Goal: Task Accomplishment & Management: Complete application form

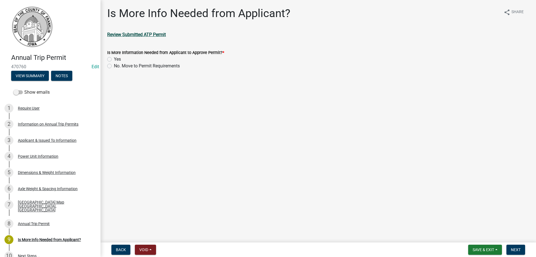
click at [144, 35] on strong "Review Submitted ATP Permit" at bounding box center [136, 34] width 59 height 5
click at [114, 66] on label "No. Move to Permit Requirements" at bounding box center [147, 66] width 66 height 7
click at [114, 66] on input "No. Move to Permit Requirements" at bounding box center [116, 65] width 4 height 4
radio input "true"
click at [517, 247] on span "Next" at bounding box center [516, 249] width 10 height 4
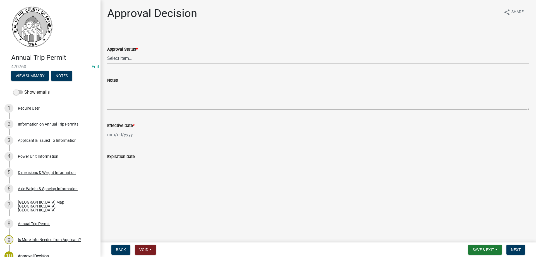
click at [120, 58] on select "Select Item... Approved Denied" at bounding box center [318, 58] width 422 height 11
click at [107, 53] on select "Select Item... Approved Denied" at bounding box center [318, 58] width 422 height 11
select select "8c6c25e9-9d4c-4273-8cab-99342f13476a"
select select "9"
select select "2025"
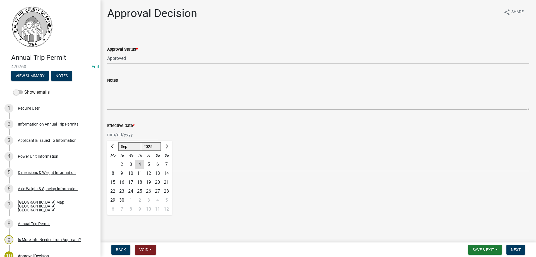
click at [123, 135] on div "[PERSON_NAME] Feb Mar Apr [PERSON_NAME][DATE] Oct Nov [DATE] 1526 1527 1528 152…" at bounding box center [132, 134] width 51 height 11
click at [130, 181] on div "17" at bounding box center [130, 182] width 9 height 9
type input "[DATE]"
click at [514, 247] on span "Next" at bounding box center [516, 249] width 10 height 4
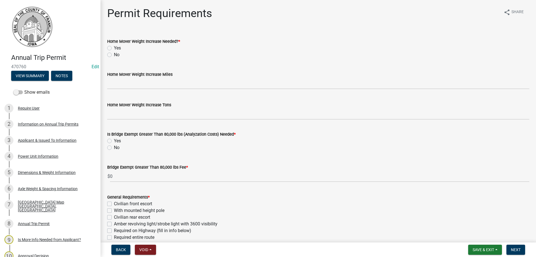
drag, startPoint x: 110, startPoint y: 55, endPoint x: 113, endPoint y: 63, distance: 7.8
click at [114, 55] on label "No" at bounding box center [117, 54] width 6 height 7
click at [114, 55] on input "No" at bounding box center [116, 53] width 4 height 4
radio input "true"
click at [114, 147] on label "No" at bounding box center [117, 147] width 6 height 7
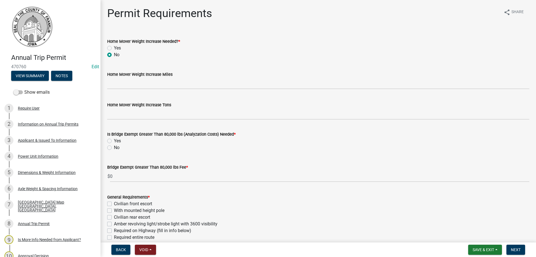
click at [114, 147] on input "No" at bounding box center [116, 146] width 4 height 4
radio input "true"
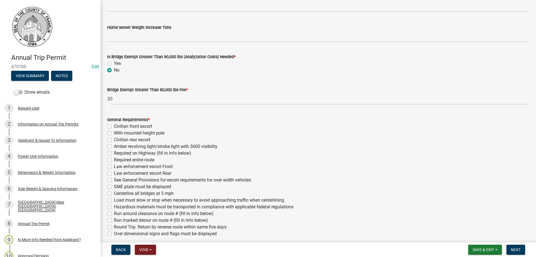
scroll to position [84, 0]
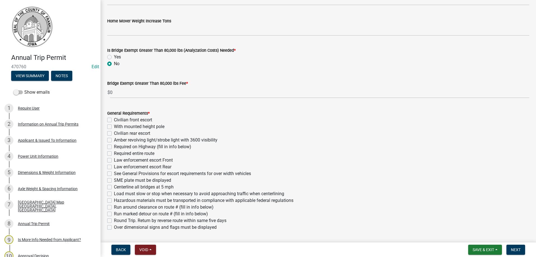
click at [114, 228] on label "Over dimensional signs and flags must be displayed" at bounding box center [165, 227] width 103 height 7
click at [114, 227] on input "Over dimensional signs and flags must be displayed" at bounding box center [116, 226] width 4 height 4
checkbox input "true"
checkbox input "false"
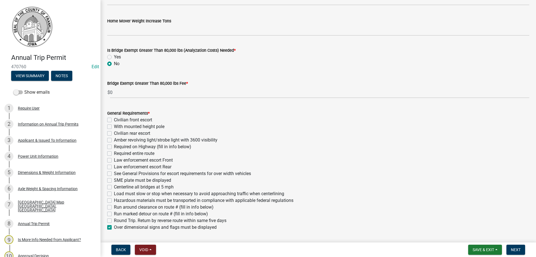
checkbox input "false"
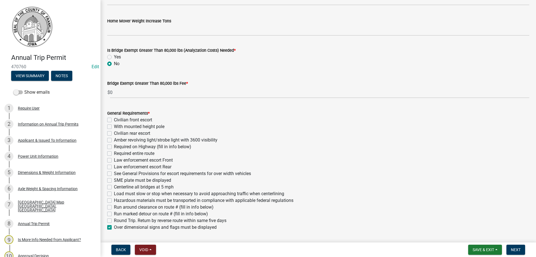
checkbox input "false"
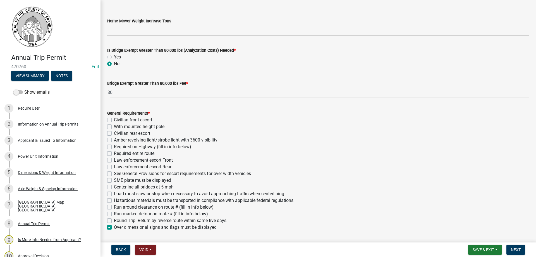
checkbox input "false"
checkbox input "true"
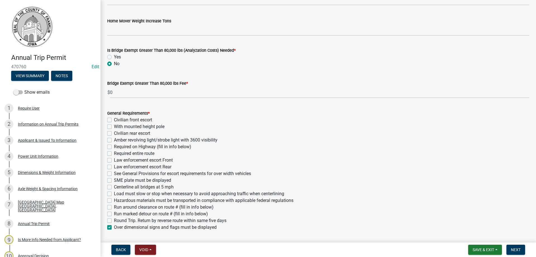
click at [114, 140] on label "Amber revolving light/strobe light with 3600 visibility" at bounding box center [166, 140] width 104 height 7
click at [114, 140] on input "Amber revolving light/strobe light with 3600 visibility" at bounding box center [116, 139] width 4 height 4
checkbox input "true"
checkbox input "false"
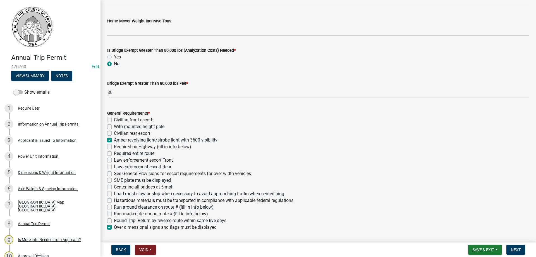
checkbox input "false"
checkbox input "true"
checkbox input "false"
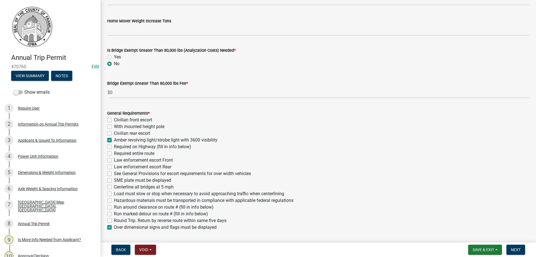
checkbox input "false"
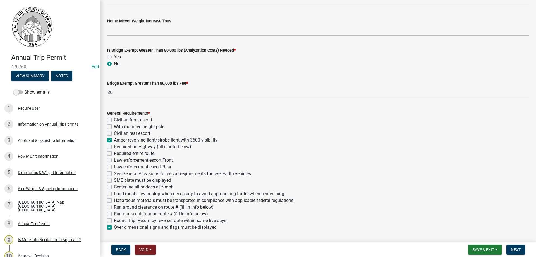
checkbox input "false"
checkbox input "true"
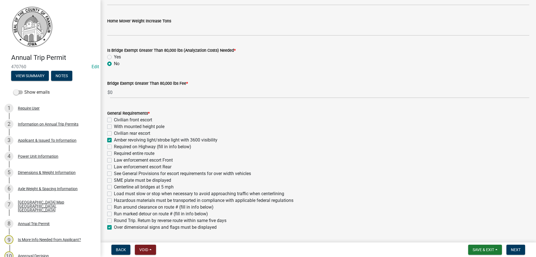
click at [114, 134] on label "Civilian rear escort" at bounding box center [132, 133] width 36 height 7
click at [114, 134] on input "Civilian rear escort" at bounding box center [116, 132] width 4 height 4
checkbox input "true"
checkbox input "false"
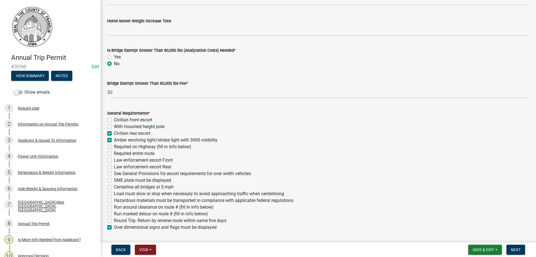
checkbox input "true"
checkbox input "false"
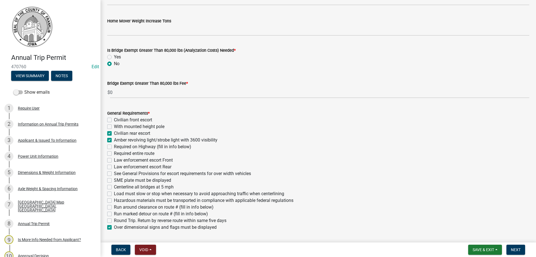
checkbox input "false"
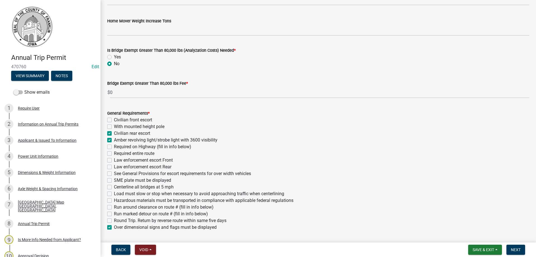
checkbox input "false"
checkbox input "true"
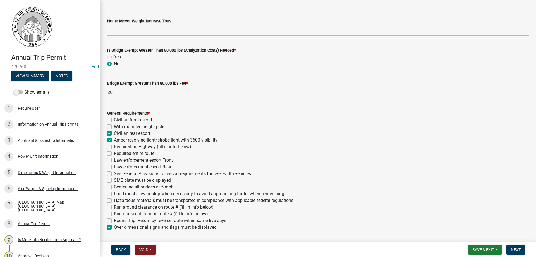
click at [114, 174] on label "See General Provisions for escort requirements for over width vehicles" at bounding box center [182, 173] width 137 height 7
click at [114, 174] on input "See General Provisions for escort requirements for over width vehicles" at bounding box center [116, 172] width 4 height 4
checkbox input "true"
checkbox input "false"
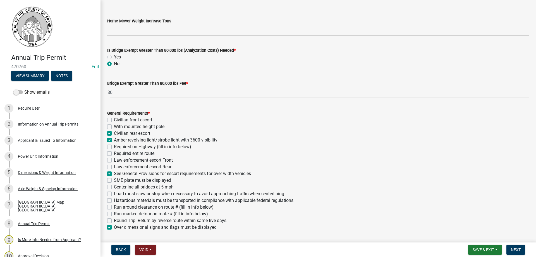
checkbox input "true"
checkbox input "false"
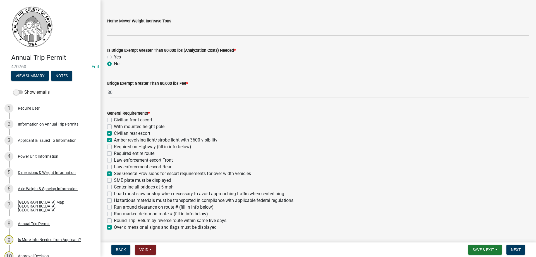
checkbox input "false"
checkbox input "true"
checkbox input "false"
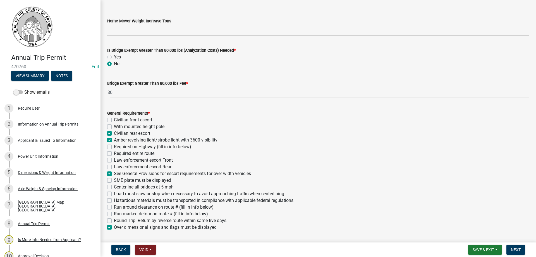
checkbox input "false"
checkbox input "true"
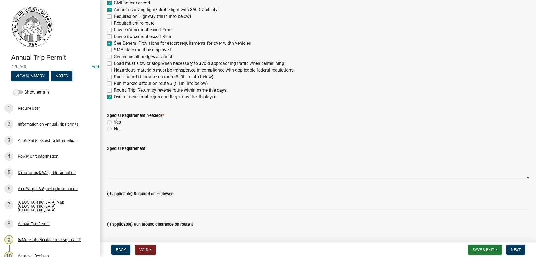
scroll to position [223, 0]
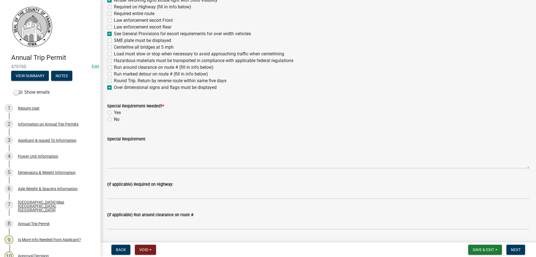
click at [114, 112] on label "Yes" at bounding box center [117, 112] width 7 height 7
click at [114, 112] on input "Yes" at bounding box center [116, 111] width 4 height 4
radio input "true"
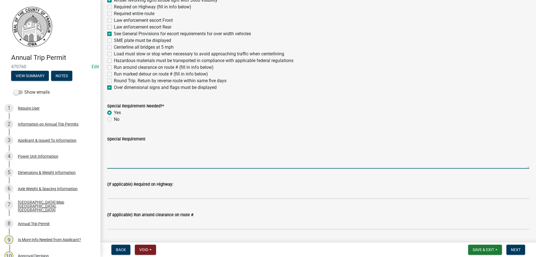
click at [116, 159] on textarea "Special Requirement" at bounding box center [318, 155] width 422 height 26
click at [205, 147] on textarea "No crossing of county bridges on gravel roads woth out prior" at bounding box center [318, 155] width 422 height 26
click at [227, 146] on textarea "No crossing of county bridges on gravel roads with out prior" at bounding box center [318, 155] width 422 height 26
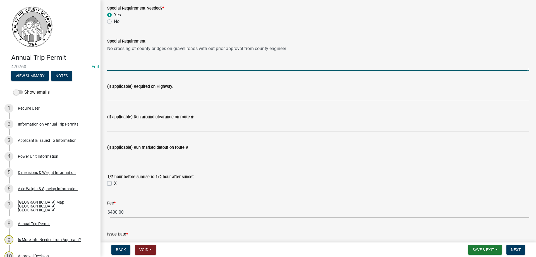
scroll to position [335, 0]
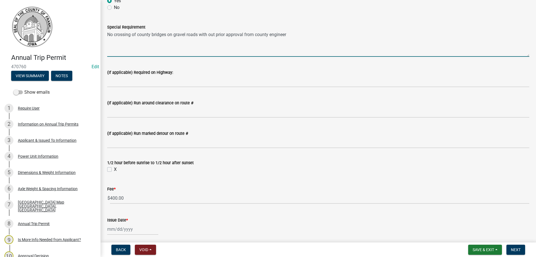
type textarea "No crossing of county bridges on gravel roads with out prior approval from coun…"
click at [114, 170] on label "X" at bounding box center [115, 169] width 3 height 7
click at [114, 170] on input "X" at bounding box center [116, 168] width 4 height 4
checkbox input "true"
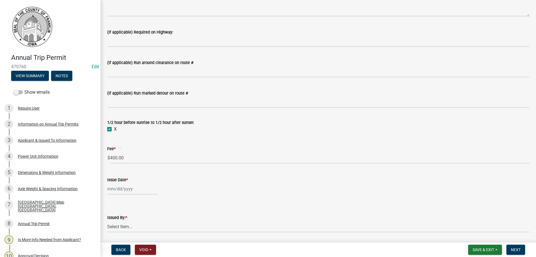
scroll to position [391, 0]
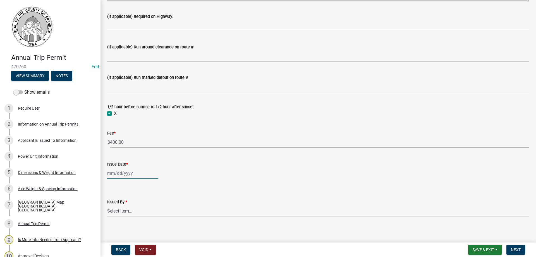
click at [117, 173] on div at bounding box center [132, 172] width 51 height 11
select select "9"
select select "2025"
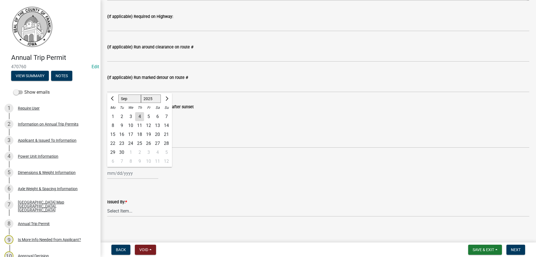
click at [129, 134] on div "17" at bounding box center [130, 134] width 9 height 9
type input "[DATE]"
click at [111, 209] on select "Select Item... [PERSON_NAME] [PERSON_NAME] [PERSON_NAME] [PERSON_NAME]" at bounding box center [318, 210] width 422 height 11
click at [107, 205] on select "Select Item... [PERSON_NAME] [PERSON_NAME] [PERSON_NAME] [PERSON_NAME]" at bounding box center [318, 210] width 422 height 11
select select "7f02d393-746a-4e97-8a52-03f8831b4376"
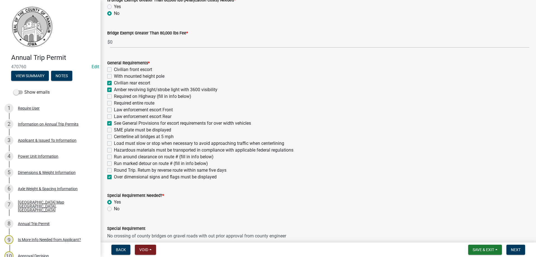
scroll to position [143, 0]
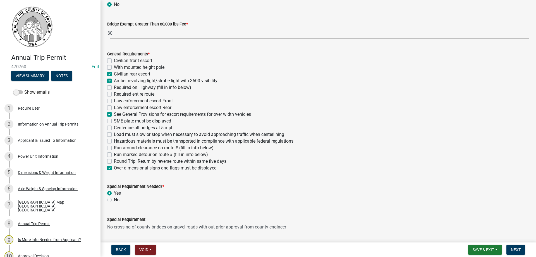
click at [114, 74] on label "Civilian rear escort" at bounding box center [132, 74] width 36 height 7
click at [114, 74] on input "Civilian rear escort" at bounding box center [116, 73] width 4 height 4
checkbox input "false"
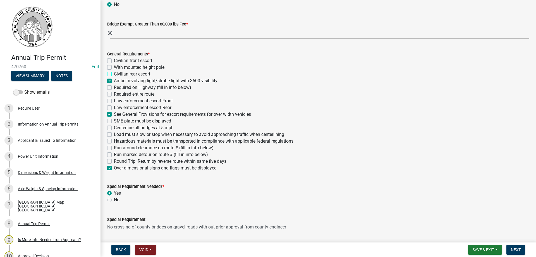
checkbox input "false"
checkbox input "true"
checkbox input "false"
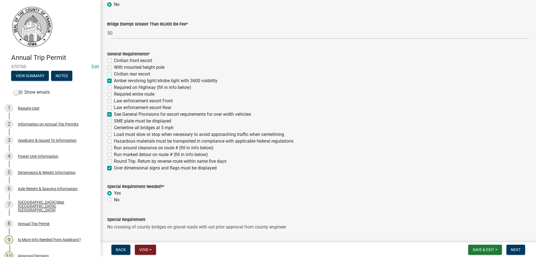
checkbox input "false"
checkbox input "true"
checkbox input "false"
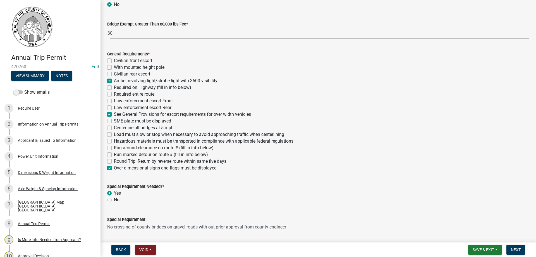
checkbox input "false"
checkbox input "true"
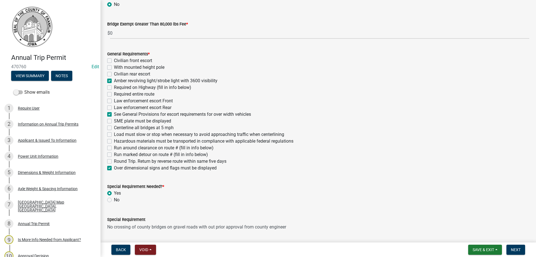
click at [114, 60] on label "Civilian front escort" at bounding box center [133, 60] width 38 height 7
click at [114, 60] on input "Civilian front escort" at bounding box center [116, 59] width 4 height 4
checkbox input "true"
checkbox input "false"
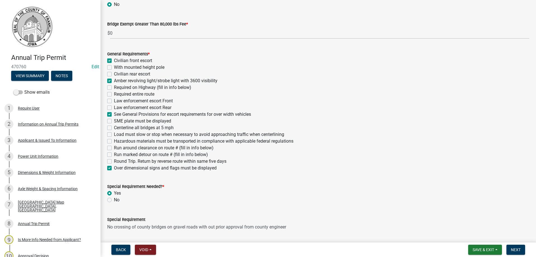
checkbox input "true"
checkbox input "false"
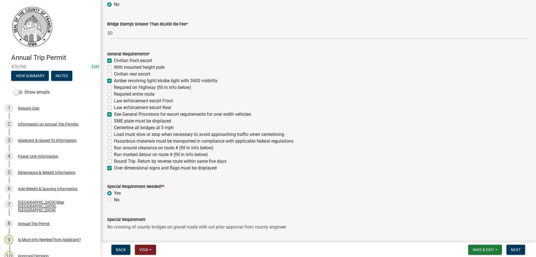
checkbox input "true"
checkbox input "false"
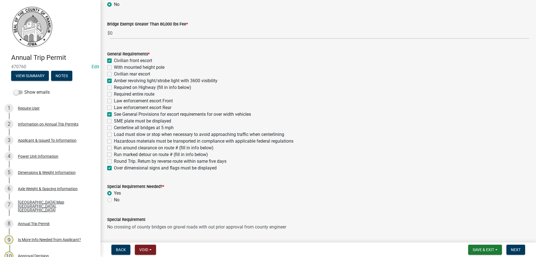
checkbox input "false"
checkbox input "true"
click at [516, 248] on span "Next" at bounding box center [516, 249] width 10 height 4
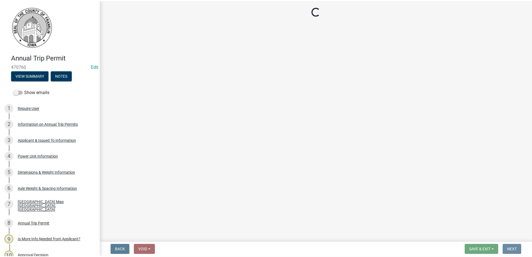
scroll to position [0, 0]
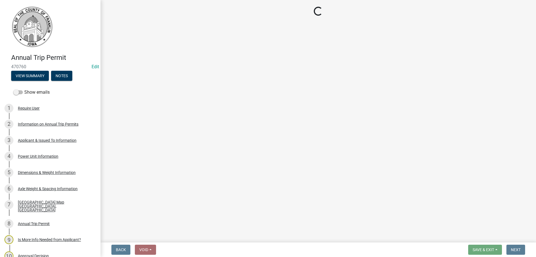
select select "3: 3"
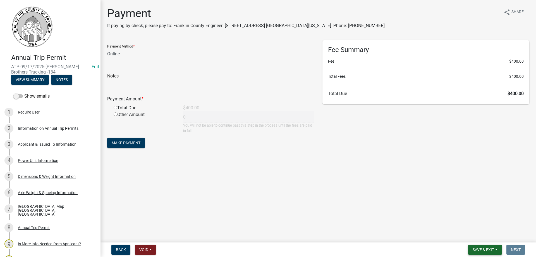
click at [486, 248] on span "Save & Exit" at bounding box center [484, 249] width 22 height 4
click at [473, 235] on button "Save & Exit" at bounding box center [480, 234] width 45 height 13
